Goal: Task Accomplishment & Management: Complete application form

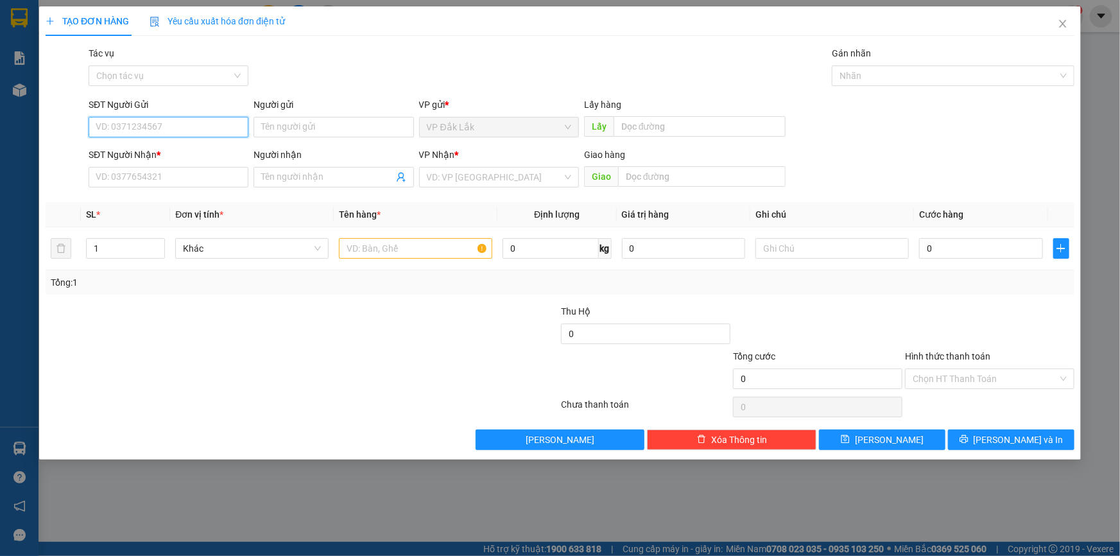
click at [123, 126] on input "SĐT Người Gửi" at bounding box center [169, 127] width 160 height 21
type input "0908099963"
click at [123, 180] on input "SĐT Người Nhận *" at bounding box center [169, 177] width 160 height 21
drag, startPoint x: 154, startPoint y: 135, endPoint x: 103, endPoint y: 135, distance: 50.7
click at [103, 135] on input "0908099963" at bounding box center [169, 127] width 160 height 21
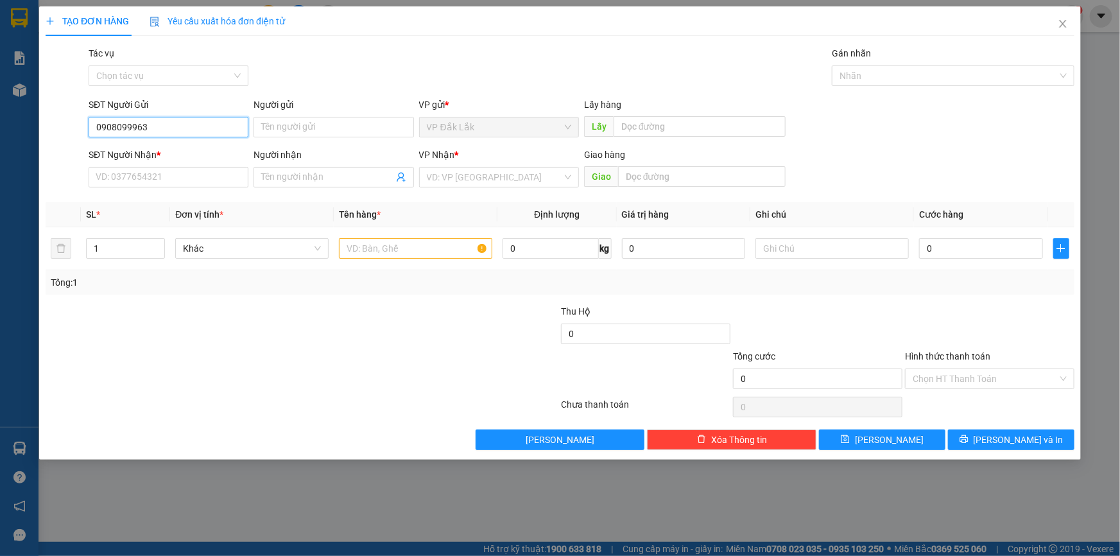
click at [103, 135] on input "0908099963" at bounding box center [169, 127] width 160 height 21
drag, startPoint x: 155, startPoint y: 134, endPoint x: 80, endPoint y: 133, distance: 75.7
click at [80, 133] on div "SĐT Người Gửi 0908099963 0908099963 Người gửi Tên người gửi VP gửi * VP Đắk Lắk…" at bounding box center [560, 120] width 1032 height 45
paste input "0908099963"
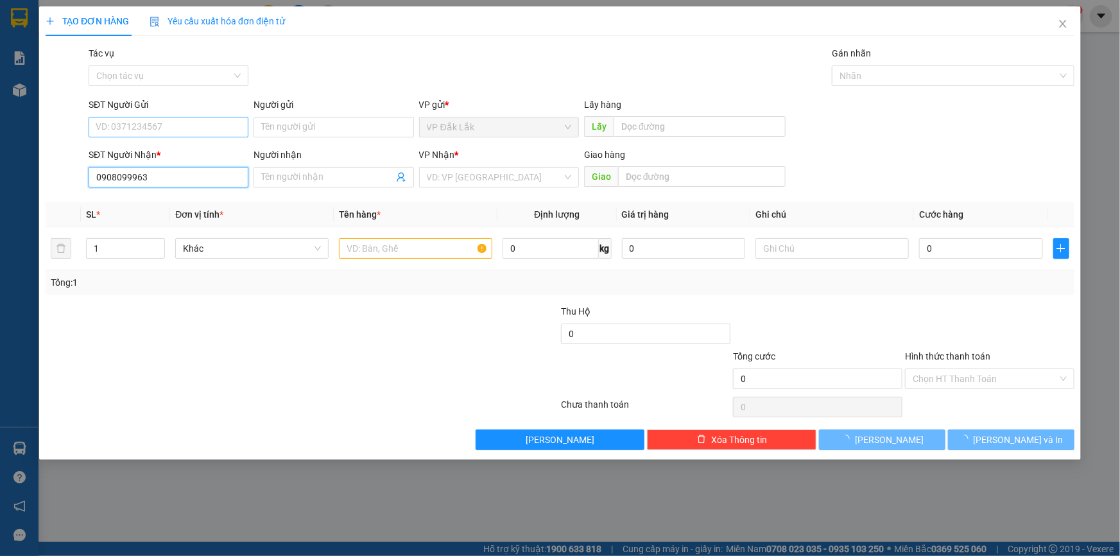
type input "0908099963"
click at [125, 129] on input "SĐT Người Gửi" at bounding box center [169, 127] width 160 height 21
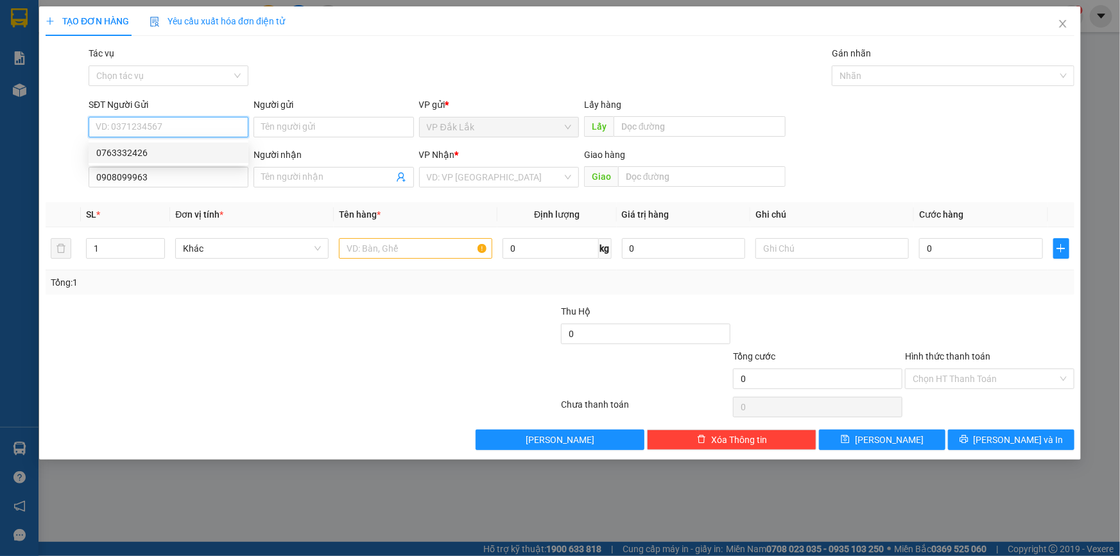
click at [128, 155] on div "0763332426" at bounding box center [168, 153] width 144 height 14
type input "0763332426"
click at [462, 172] on input "search" at bounding box center [494, 177] width 135 height 19
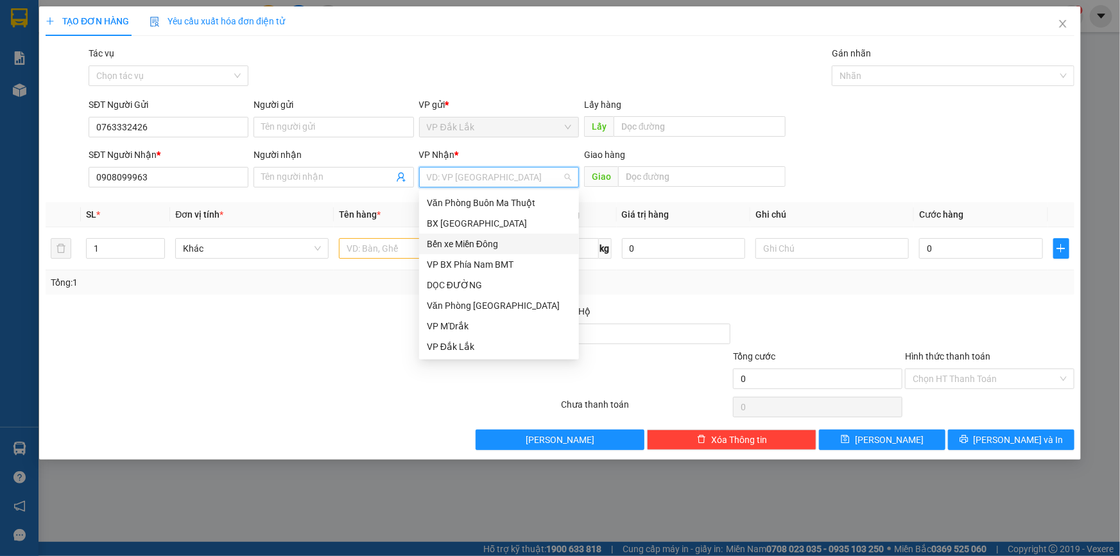
click at [481, 241] on div "Bến xe Miền Đông" at bounding box center [499, 244] width 144 height 14
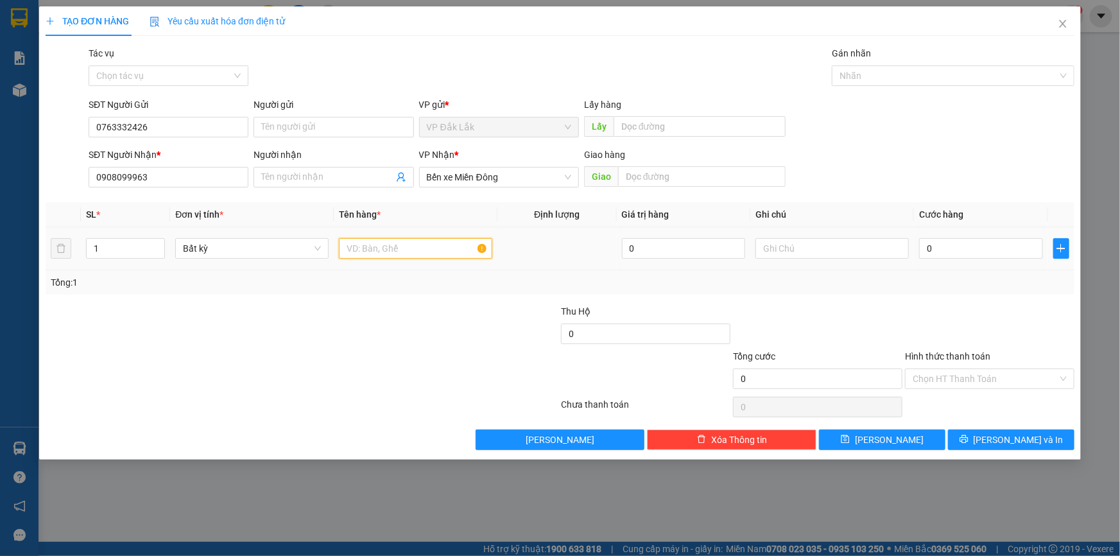
click at [411, 242] on input "text" at bounding box center [415, 248] width 153 height 21
type input "1 THÙNG GIẤY (NHỜ XE ÔM )"
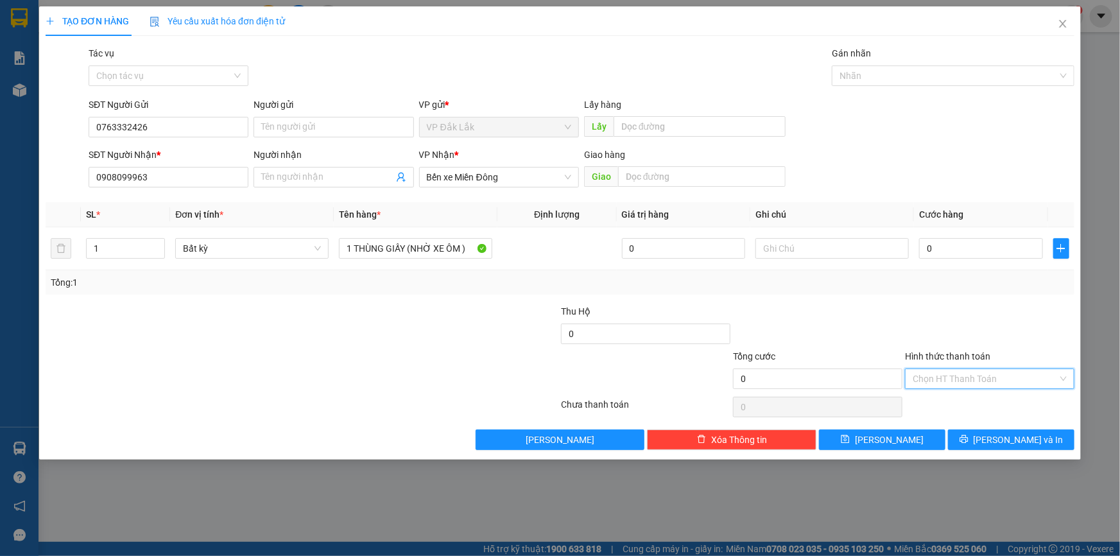
click at [982, 377] on input "Hình thức thanh toán" at bounding box center [985, 378] width 145 height 19
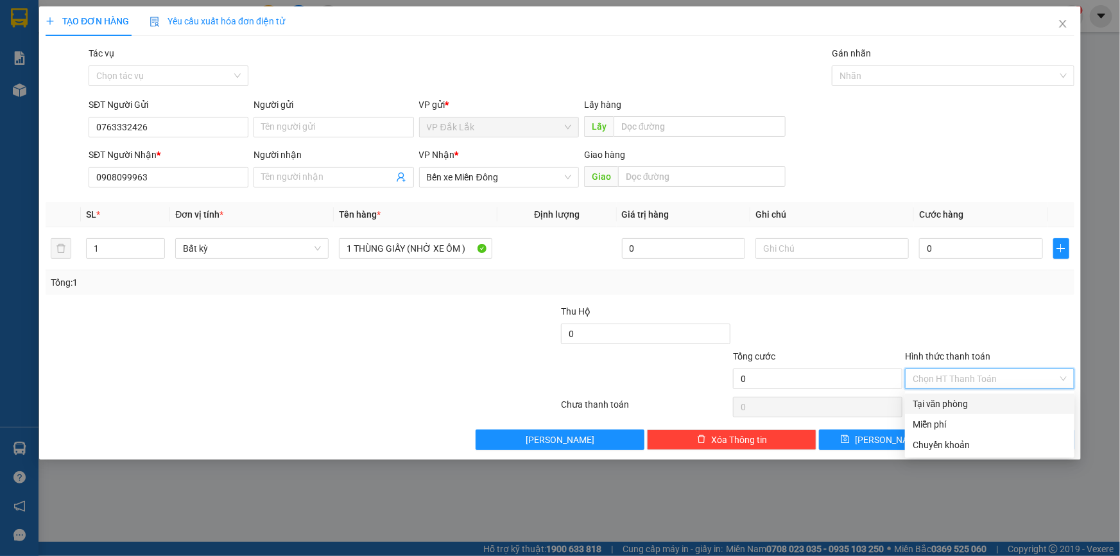
click at [989, 400] on div "Tại văn phòng" at bounding box center [990, 404] width 154 height 14
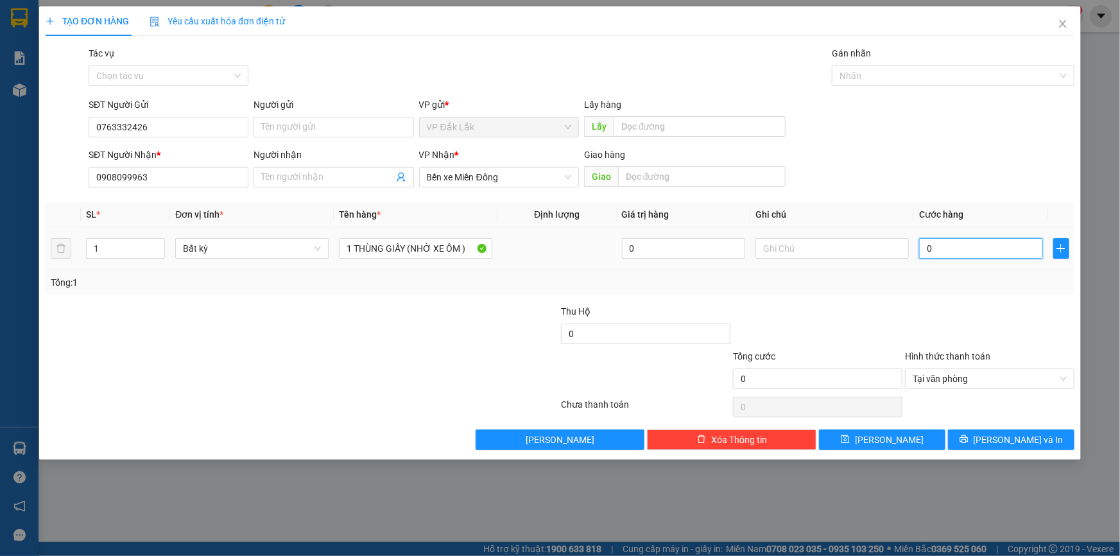
click at [924, 245] on input "0" at bounding box center [981, 248] width 124 height 21
type input "7"
type input "7.000"
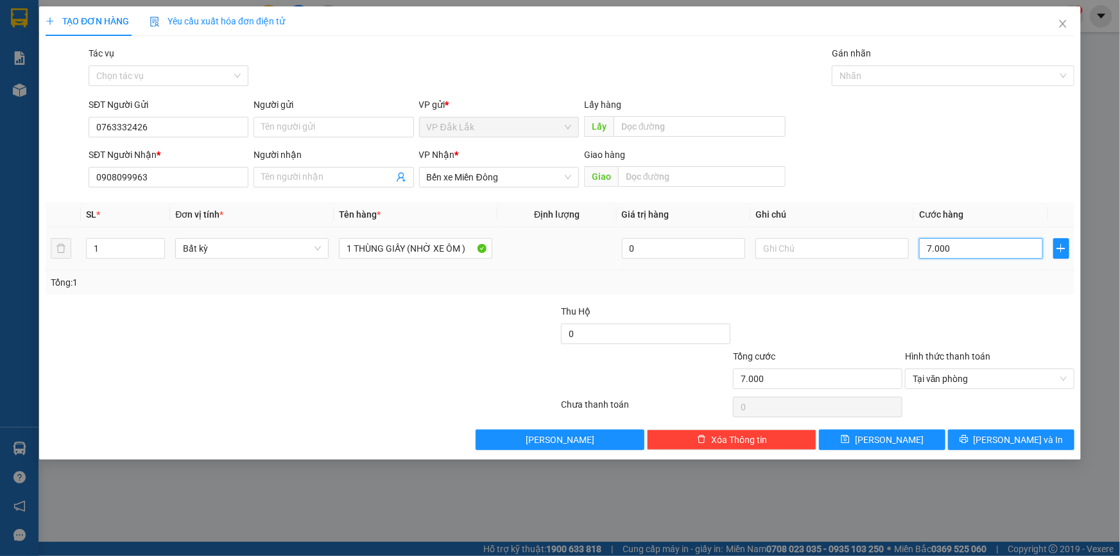
drag, startPoint x: 508, startPoint y: 452, endPoint x: 952, endPoint y: 246, distance: 488.8
click at [952, 246] on input "7.000" at bounding box center [981, 248] width 124 height 21
type input "0"
type input "07"
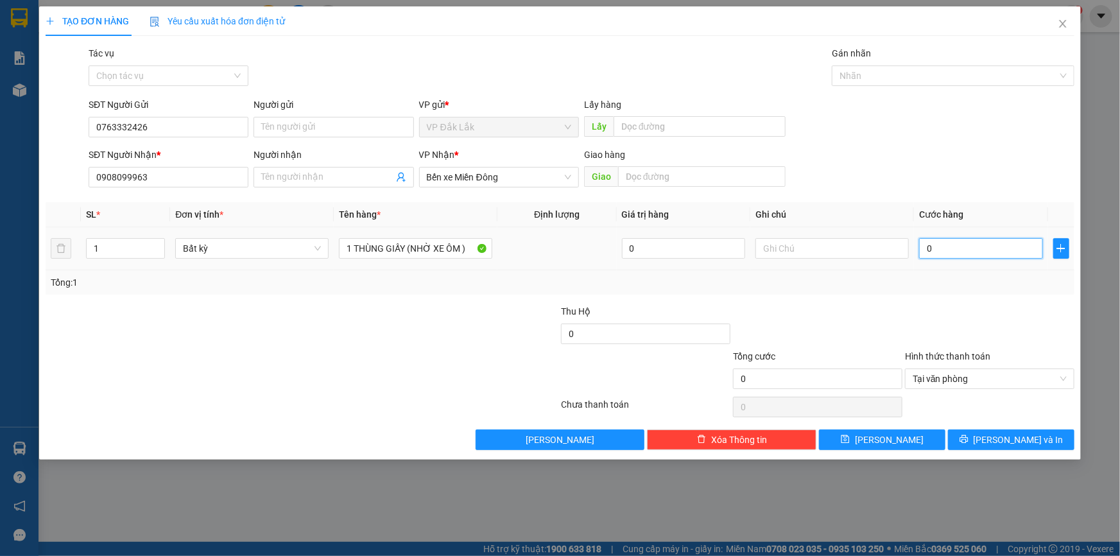
type input "7"
type input "070"
type input "70"
type input "07"
type input "7"
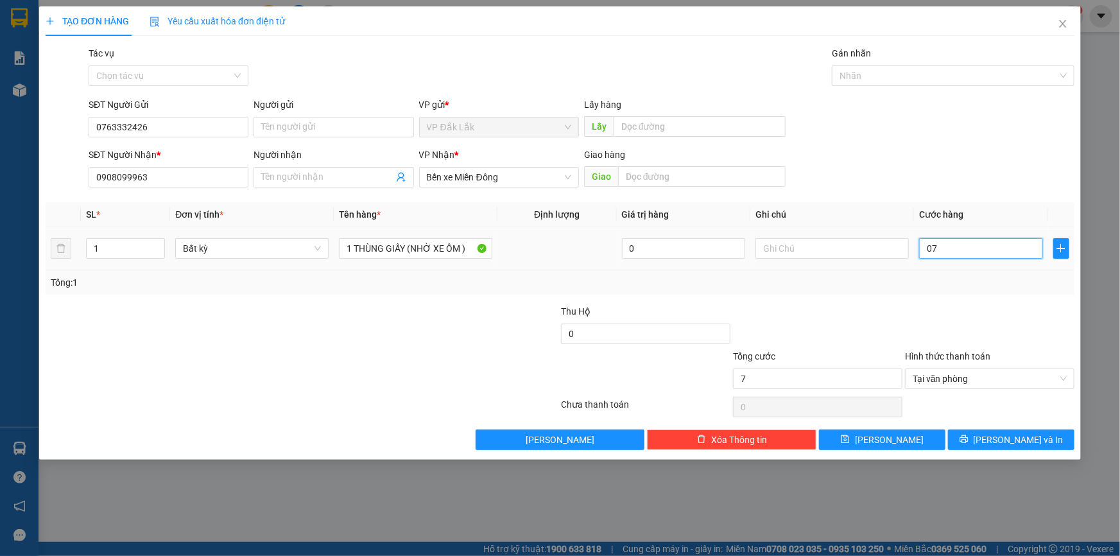
type input "0"
type input "70"
type input "700"
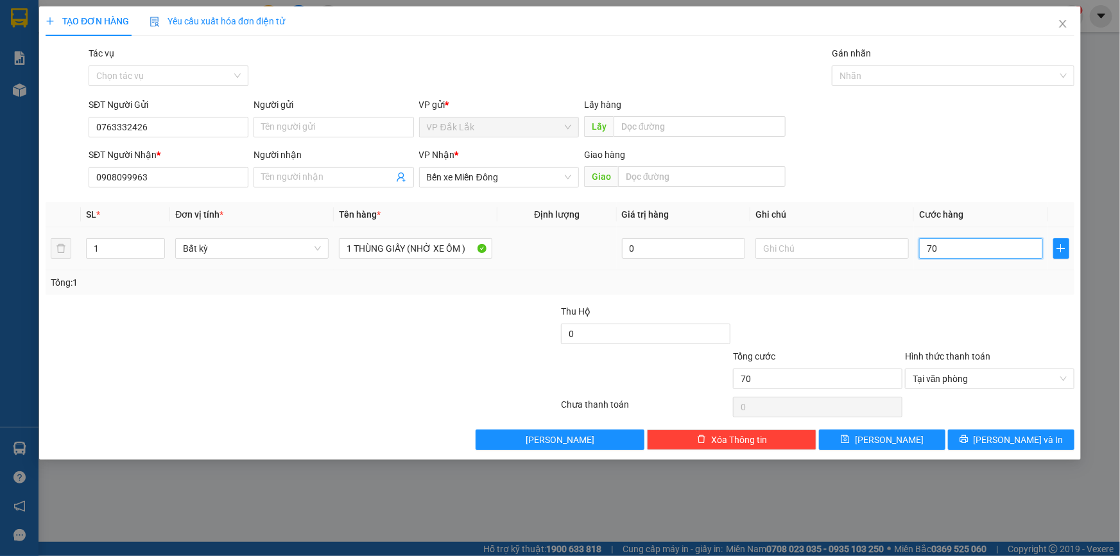
type input "700"
type input "7.000"
type input "70.000"
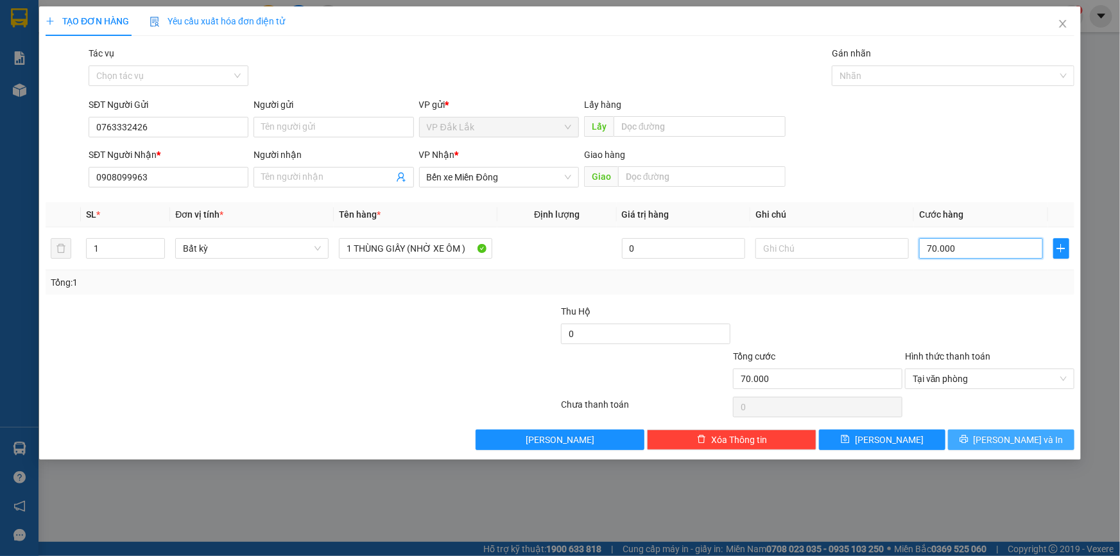
type input "70.000"
click at [1033, 437] on span "[PERSON_NAME] và In" at bounding box center [1019, 440] width 90 height 14
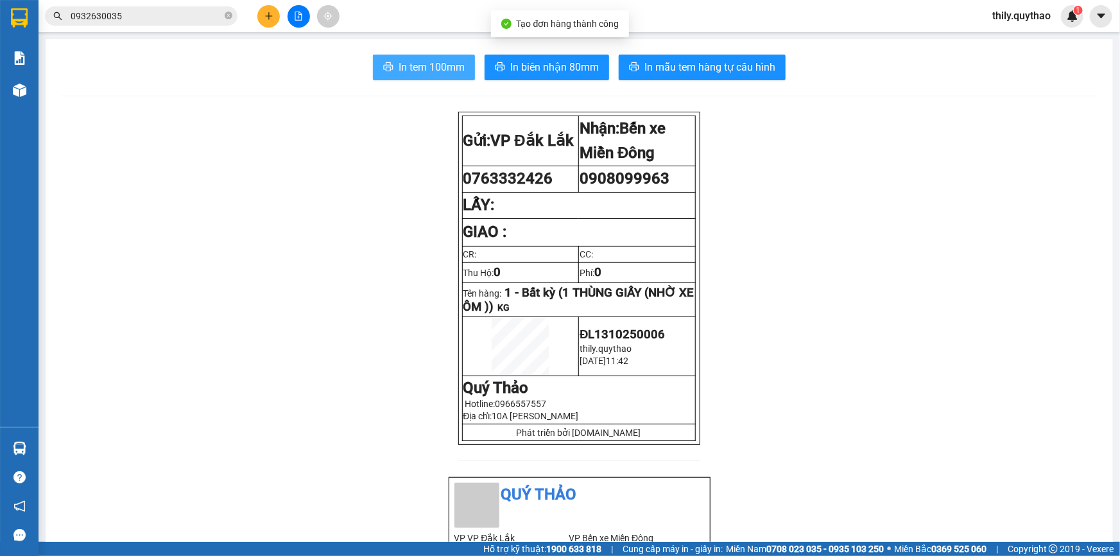
click at [431, 71] on span "In tem 100mm" at bounding box center [432, 67] width 66 height 16
